Goal: Task Accomplishment & Management: Complete application form

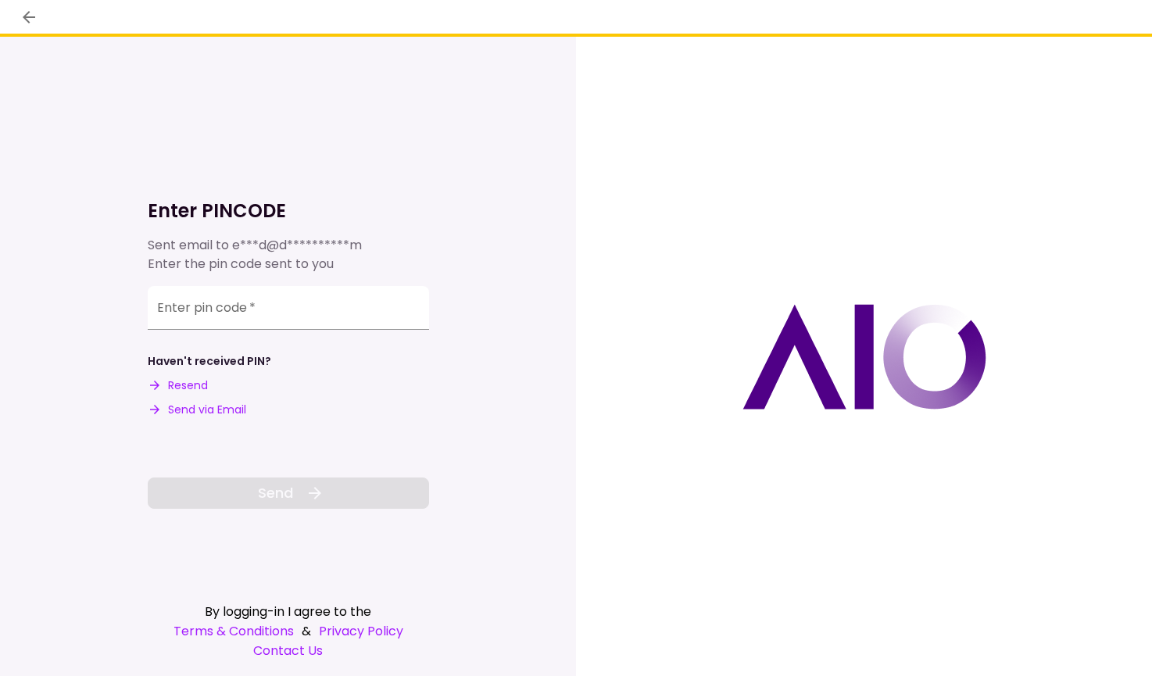
click at [220, 310] on div "Enter pin code   *" at bounding box center [288, 308] width 281 height 44
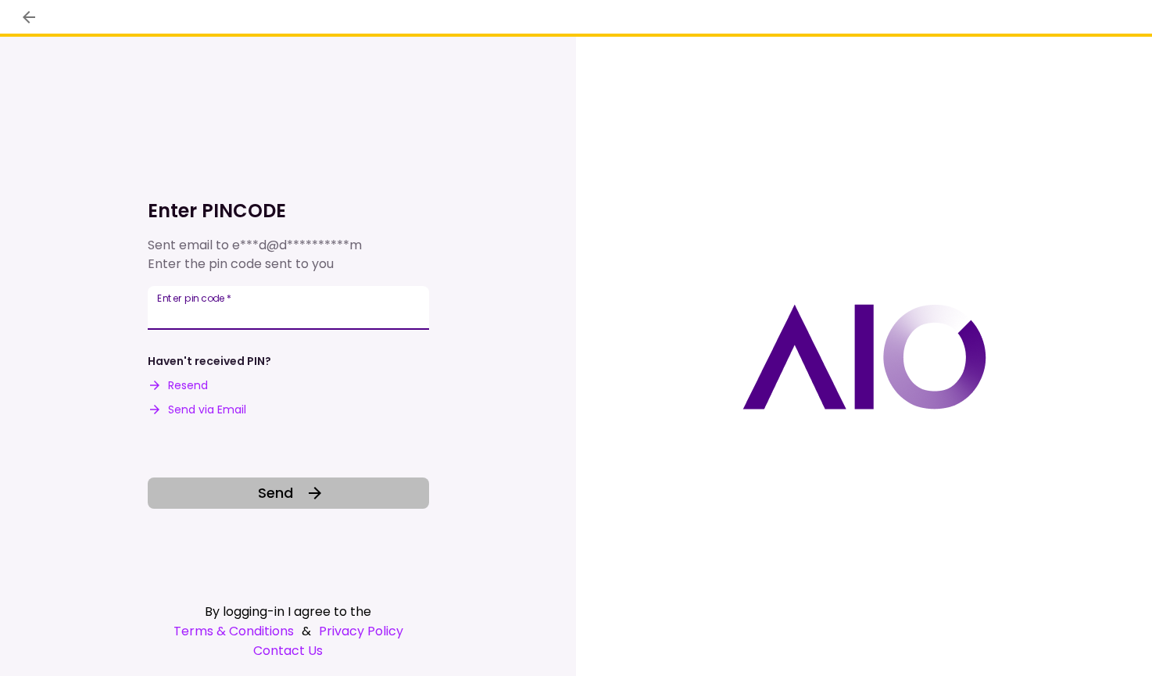
type input "******"
click at [304, 499] on button "Send" at bounding box center [288, 493] width 281 height 31
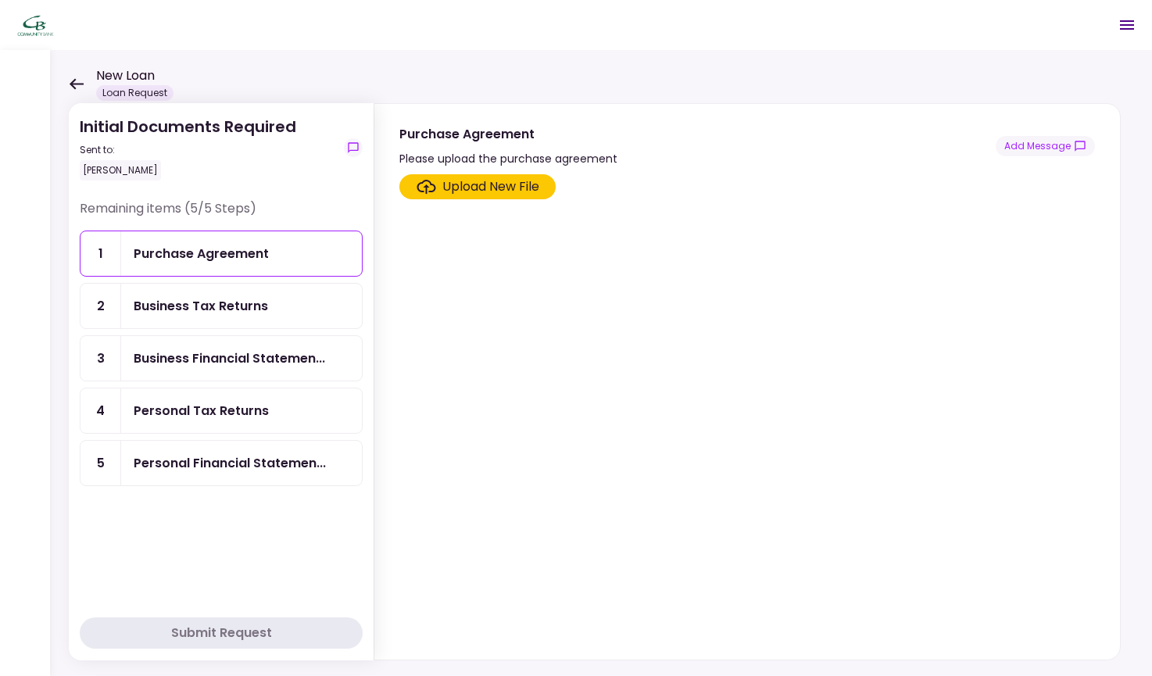
click at [485, 186] on div "Upload New File" at bounding box center [490, 186] width 97 height 19
click at [0, 0] on input "Upload New File" at bounding box center [0, 0] width 0 height 0
click at [495, 188] on div "Upload New File" at bounding box center [490, 186] width 97 height 19
click at [0, 0] on input "Upload New File" at bounding box center [0, 0] width 0 height 0
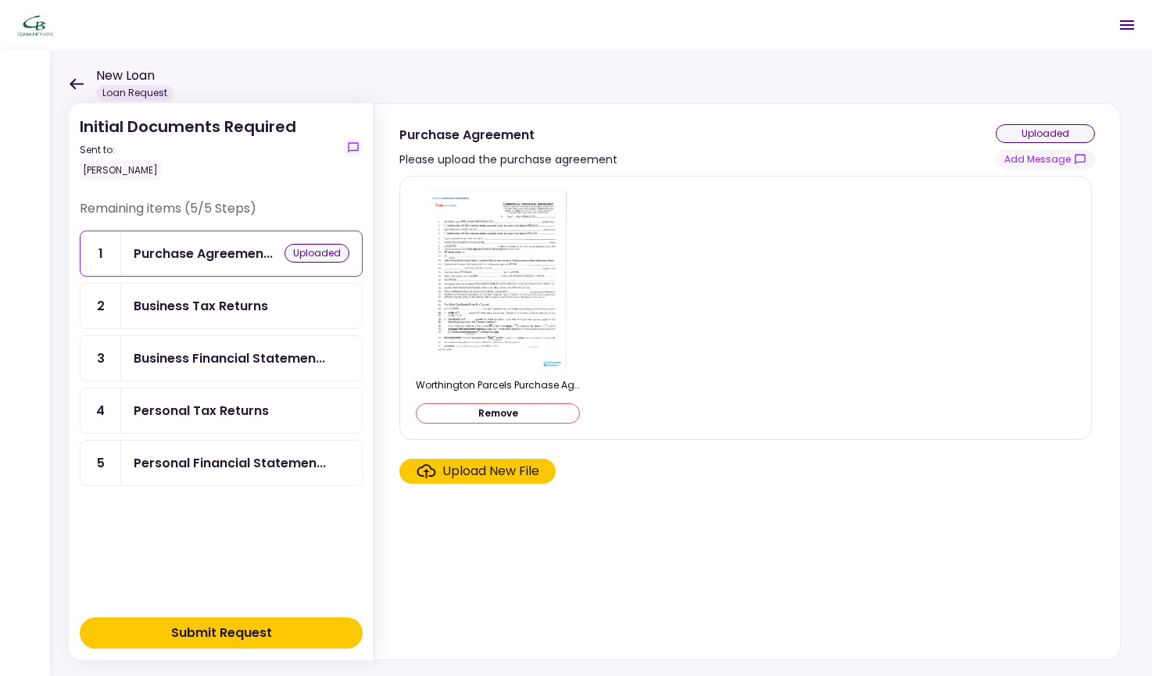
click at [498, 469] on div "Upload New File" at bounding box center [490, 471] width 97 height 19
click at [0, 0] on input "Upload New File" at bounding box center [0, 0] width 0 height 0
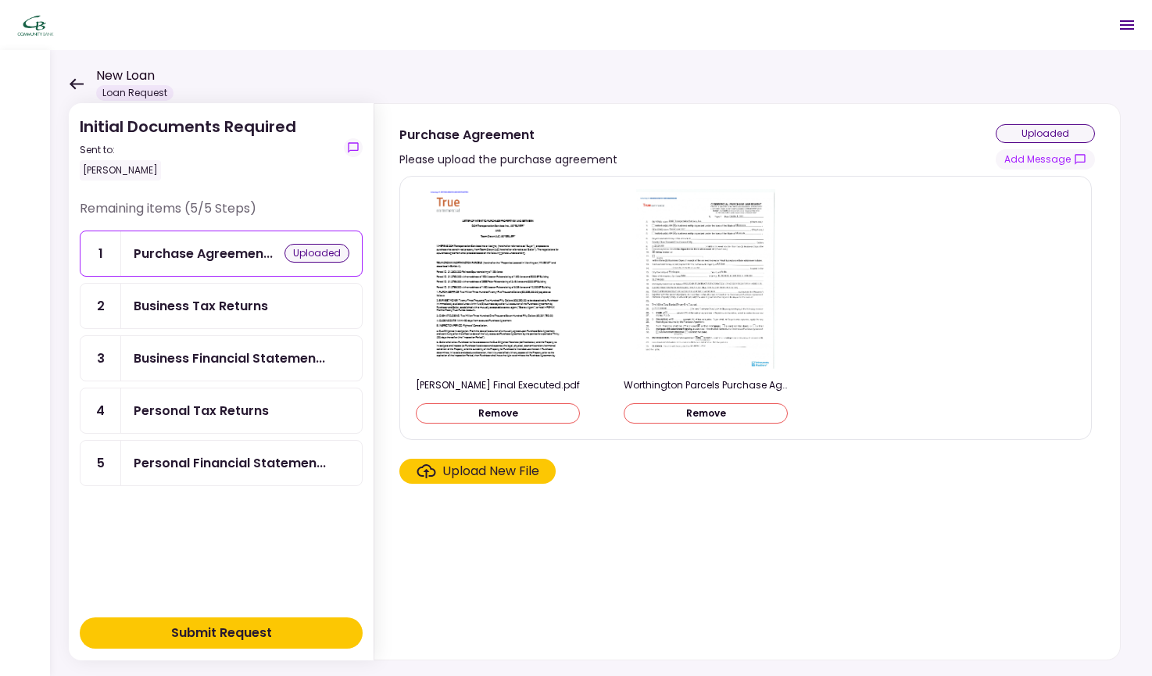
click at [240, 302] on div "Business Tax Returns" at bounding box center [201, 306] width 134 height 20
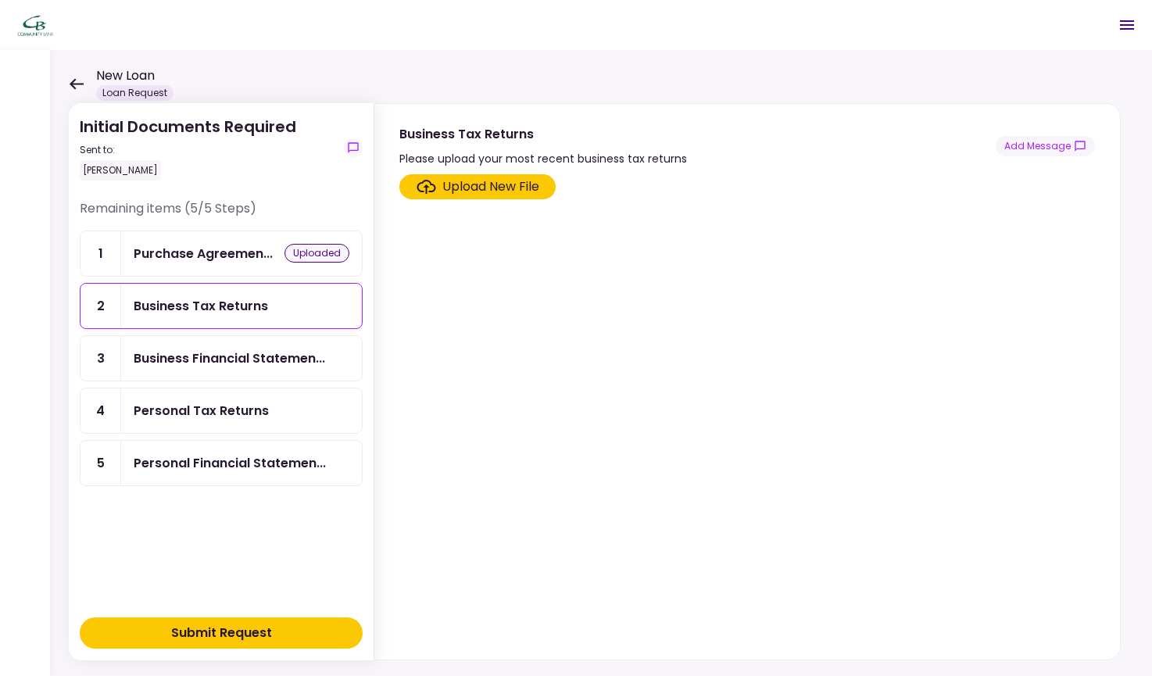
click at [453, 184] on div "Upload New File" at bounding box center [490, 186] width 97 height 19
click at [0, 0] on input "Upload New File" at bounding box center [0, 0] width 0 height 0
click at [274, 356] on div "Business Financial Statemen..." at bounding box center [230, 359] width 192 height 20
click at [223, 629] on div "Submit Request" at bounding box center [221, 633] width 101 height 19
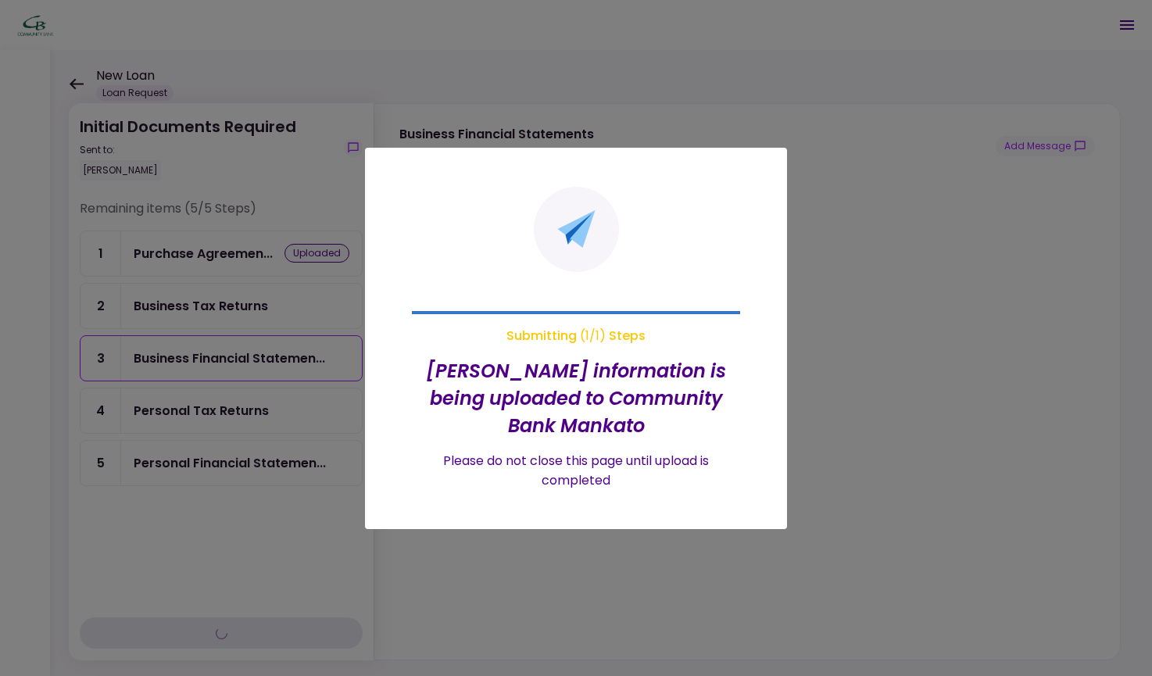
click at [593, 409] on h2 "[PERSON_NAME] information is being uploaded to Community Bank Mankato" at bounding box center [576, 398] width 328 height 82
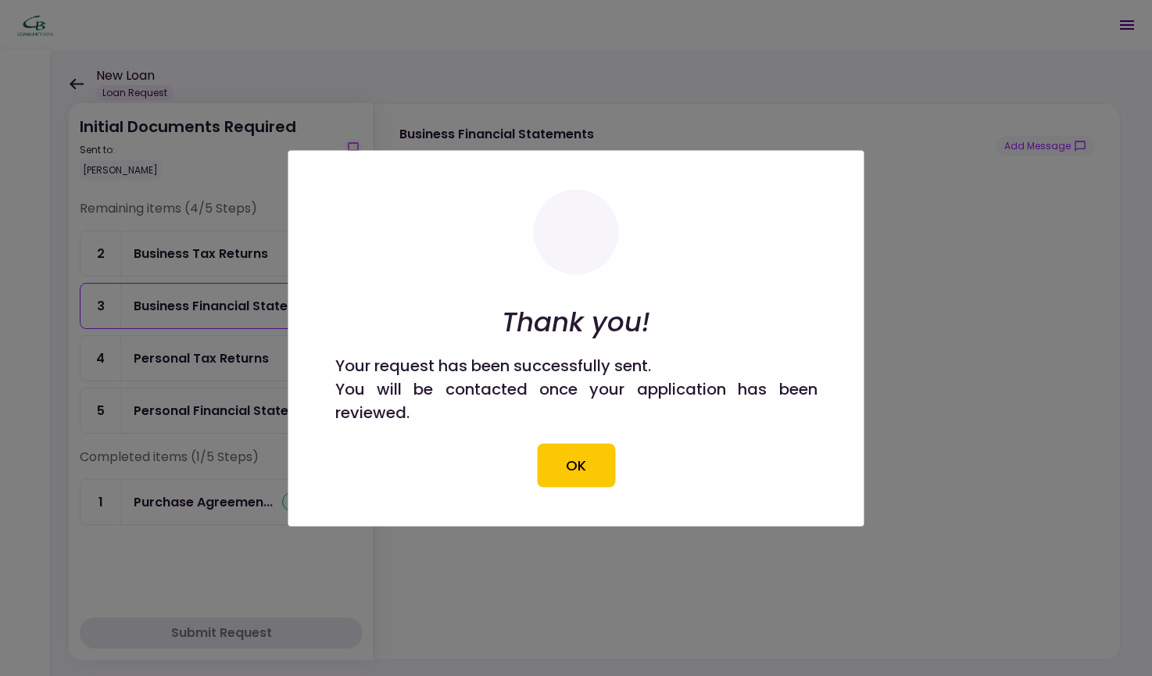
click at [587, 466] on button "OK" at bounding box center [576, 465] width 78 height 44
click at [596, 467] on section "Upload New File" at bounding box center [747, 413] width 696 height 479
click at [577, 467] on section "Upload New File" at bounding box center [747, 413] width 696 height 479
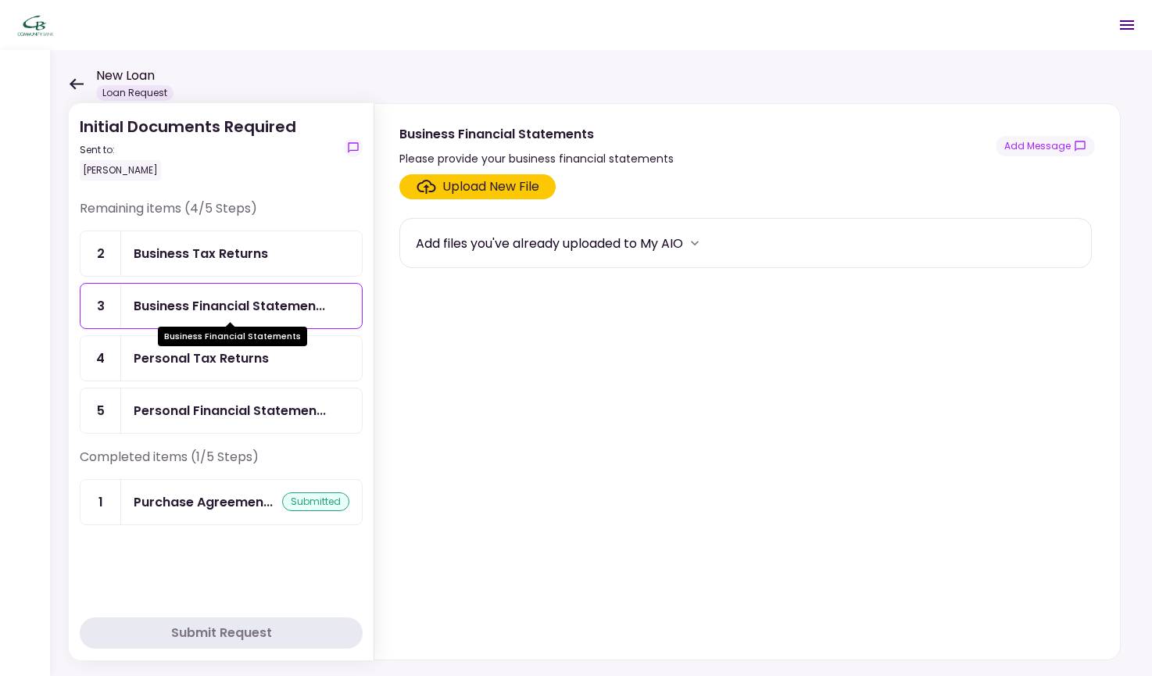
click at [259, 303] on div "Business Financial Statemen..." at bounding box center [230, 306] width 192 height 20
click at [496, 184] on div "Upload New File" at bounding box center [490, 186] width 97 height 19
click at [0, 0] on input "Upload New File" at bounding box center [0, 0] width 0 height 0
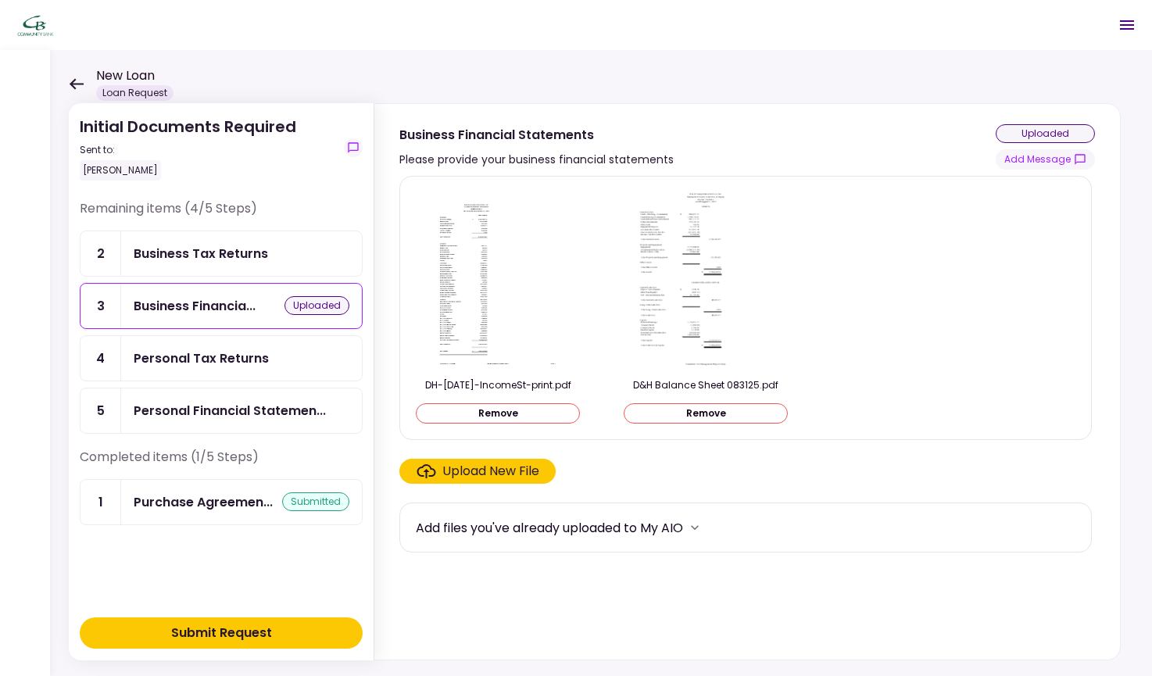
click at [228, 250] on div "Business Tax Returns" at bounding box center [201, 254] width 134 height 20
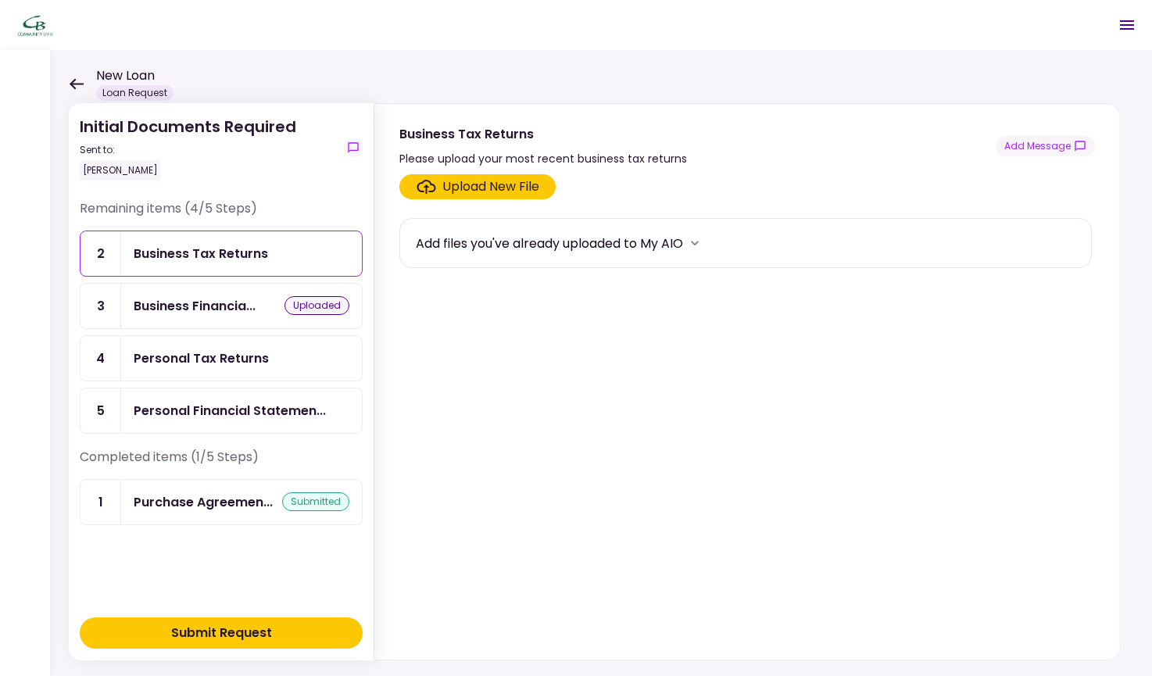
click at [504, 177] on label "Upload New File" at bounding box center [477, 186] width 156 height 25
click at [0, 0] on input "Upload New File" at bounding box center [0, 0] width 0 height 0
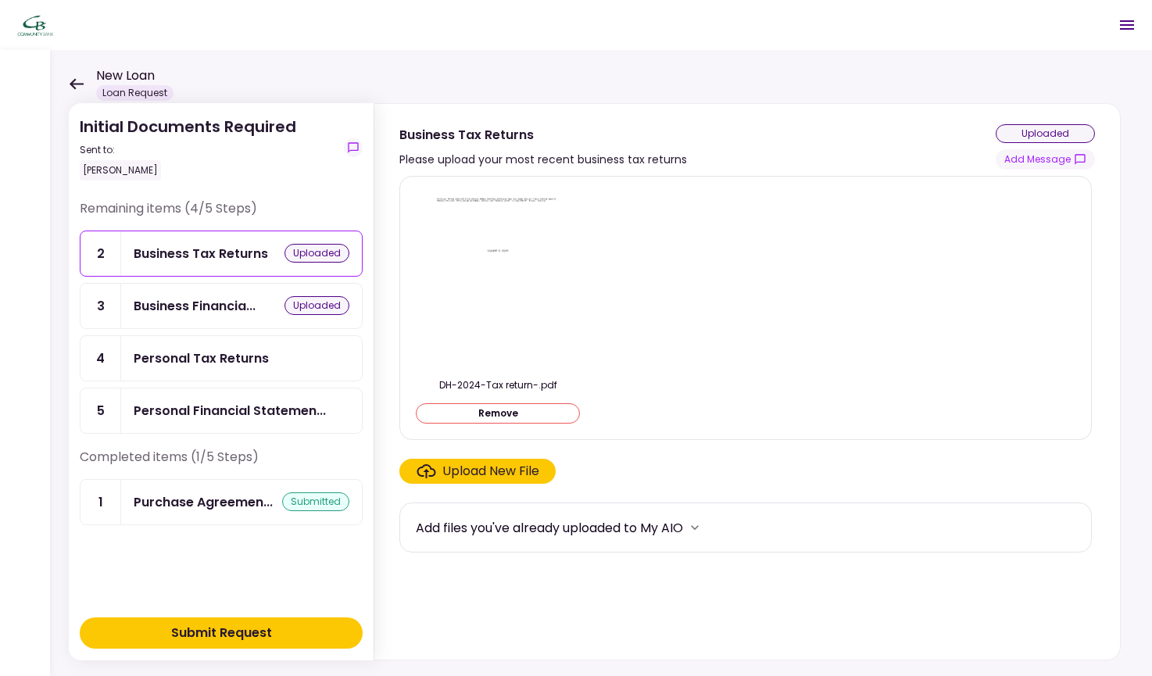
click at [498, 467] on div "Upload New File" at bounding box center [490, 471] width 97 height 19
click at [0, 0] on input "Upload New File" at bounding box center [0, 0] width 0 height 0
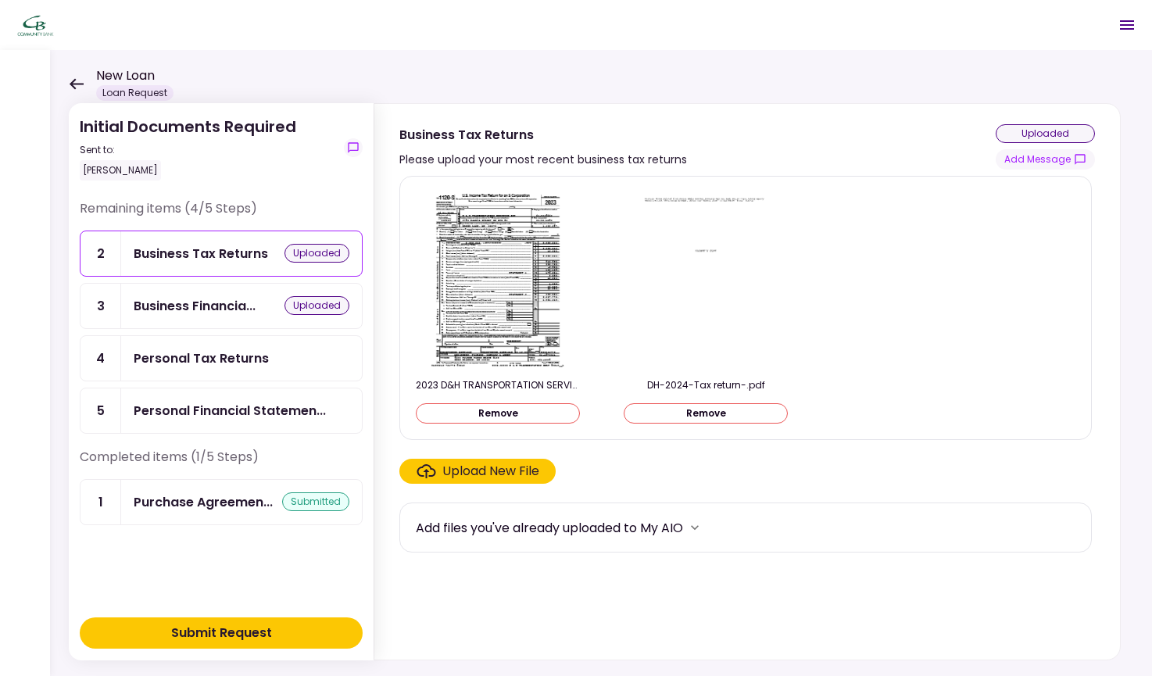
click at [249, 356] on div "Personal Tax Returns" at bounding box center [201, 359] width 135 height 20
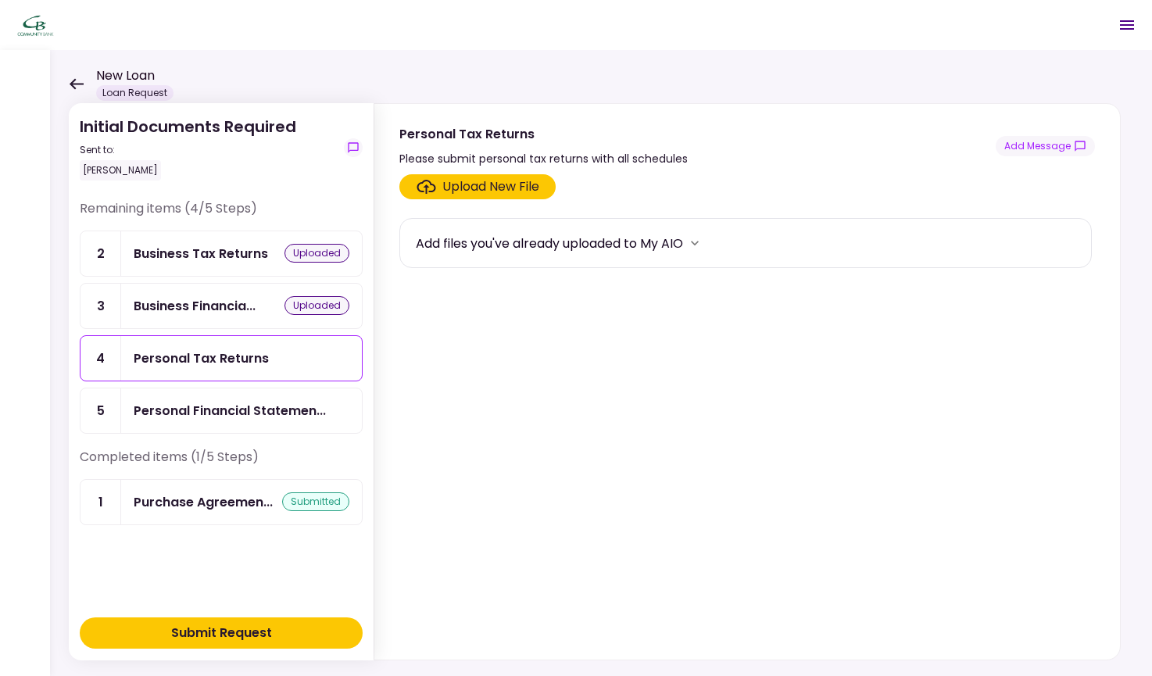
click at [487, 184] on div "Upload New File" at bounding box center [490, 186] width 97 height 19
click at [0, 0] on input "Upload New File" at bounding box center [0, 0] width 0 height 0
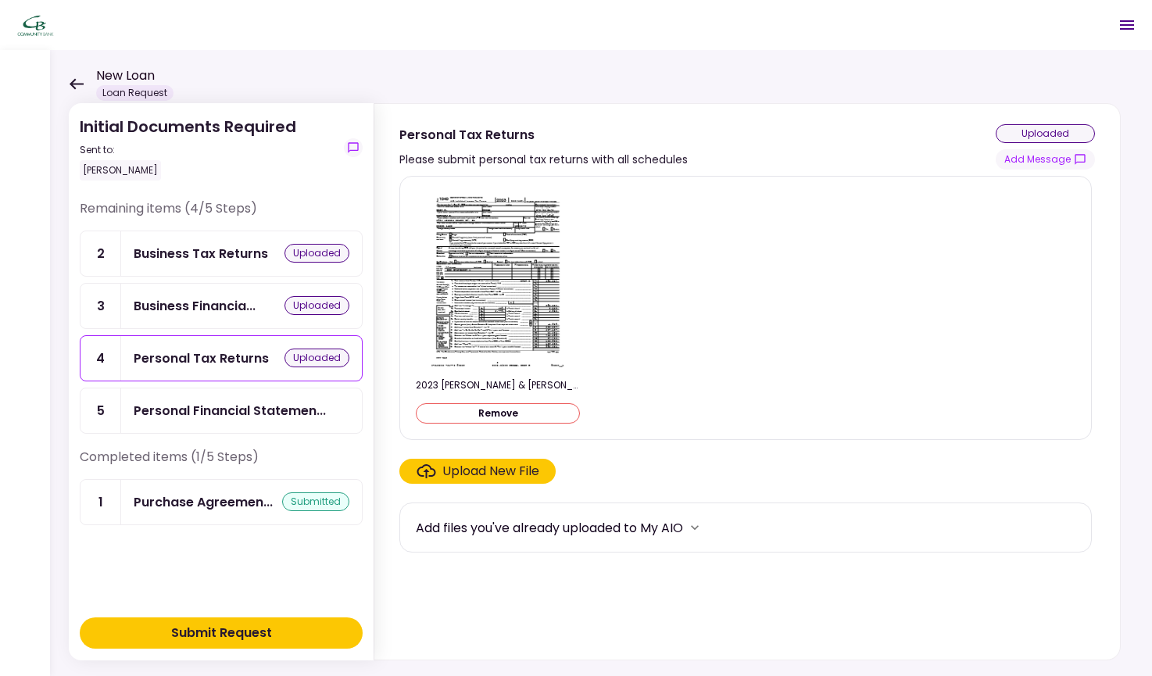
click at [480, 468] on div "Upload New File" at bounding box center [490, 471] width 97 height 19
click at [0, 0] on input "Upload New File" at bounding box center [0, 0] width 0 height 0
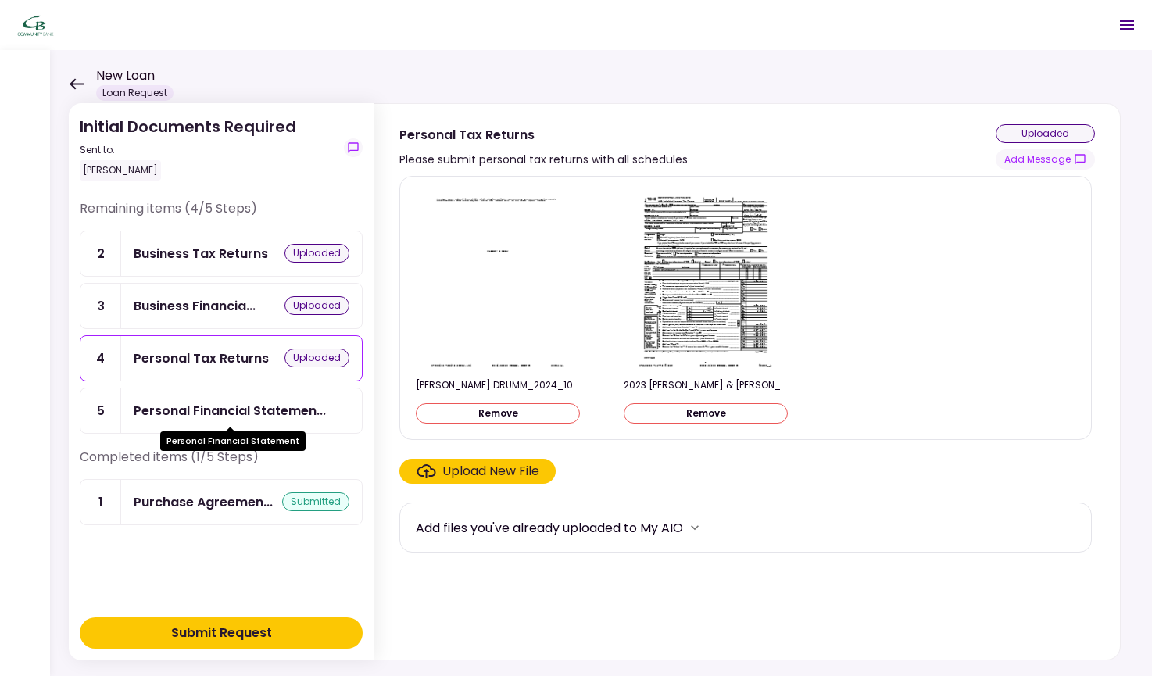
click at [269, 414] on div "Personal Financial Statemen..." at bounding box center [230, 411] width 192 height 20
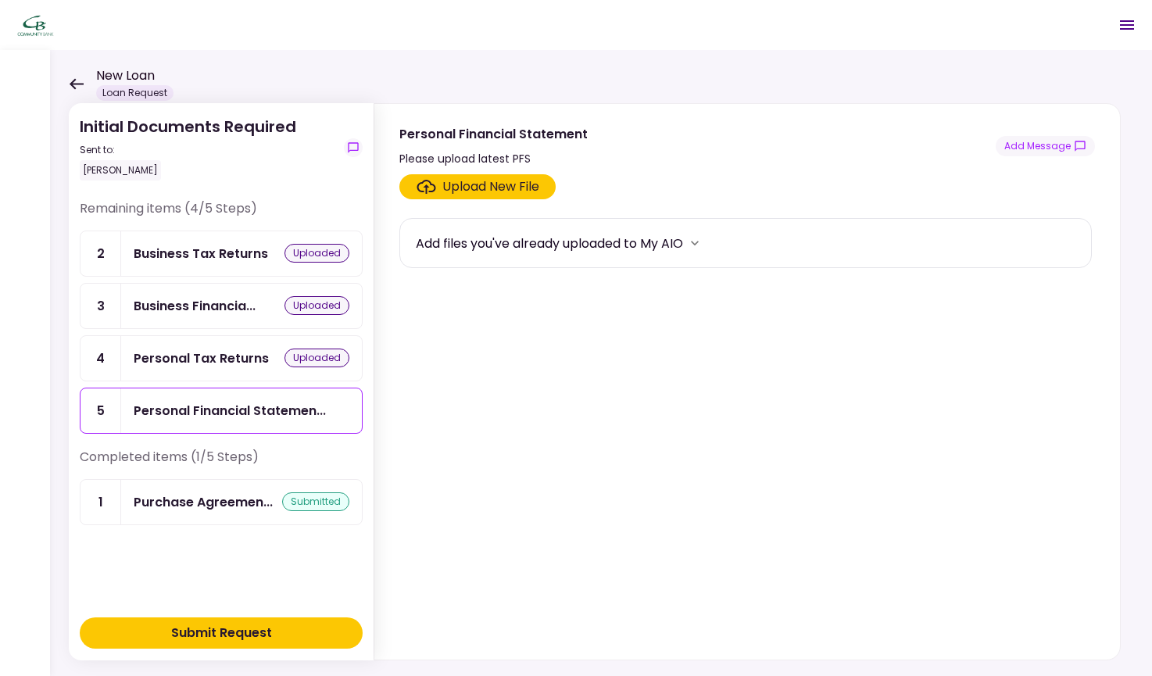
click at [473, 180] on div "Upload New File" at bounding box center [490, 186] width 97 height 19
click at [0, 0] on input "Upload New File" at bounding box center [0, 0] width 0 height 0
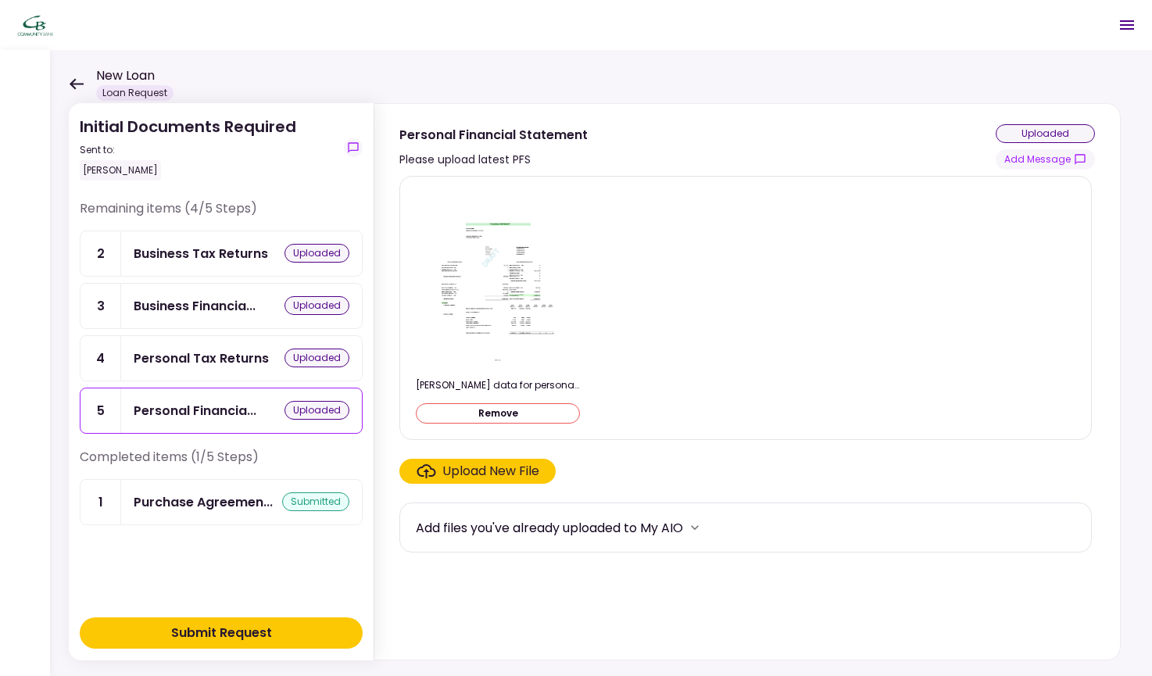
click at [238, 632] on div "Submit Request" at bounding box center [221, 633] width 101 height 19
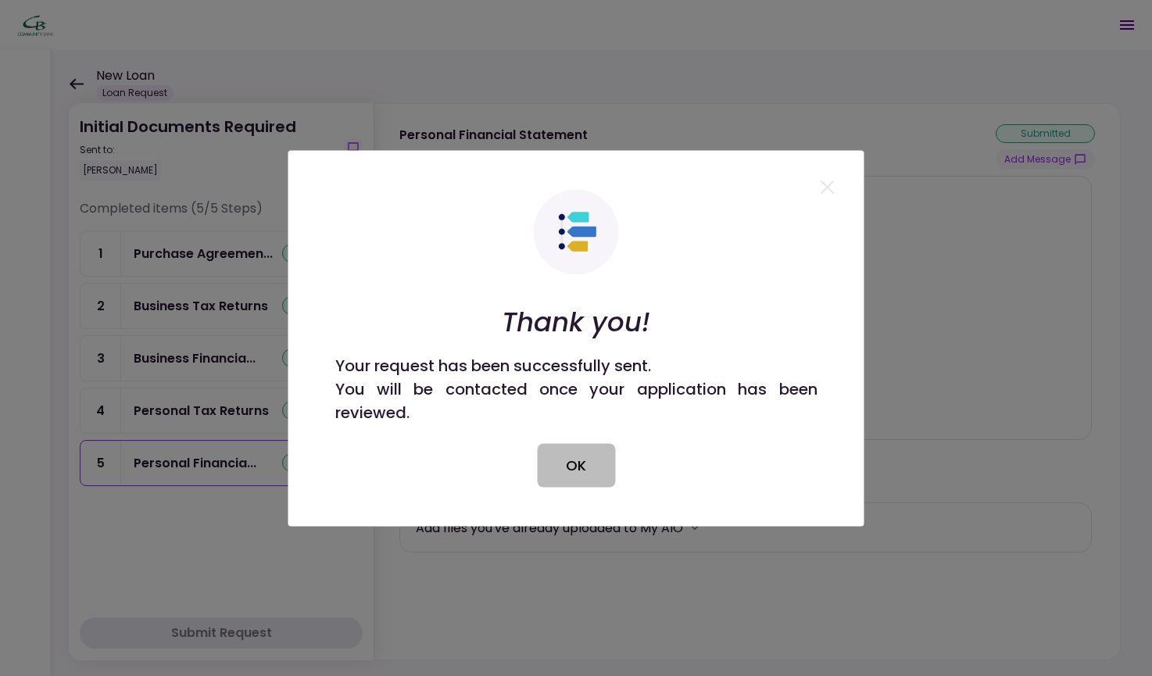
click at [595, 448] on button "OK" at bounding box center [576, 465] width 78 height 44
